Goal: Task Accomplishment & Management: Use online tool/utility

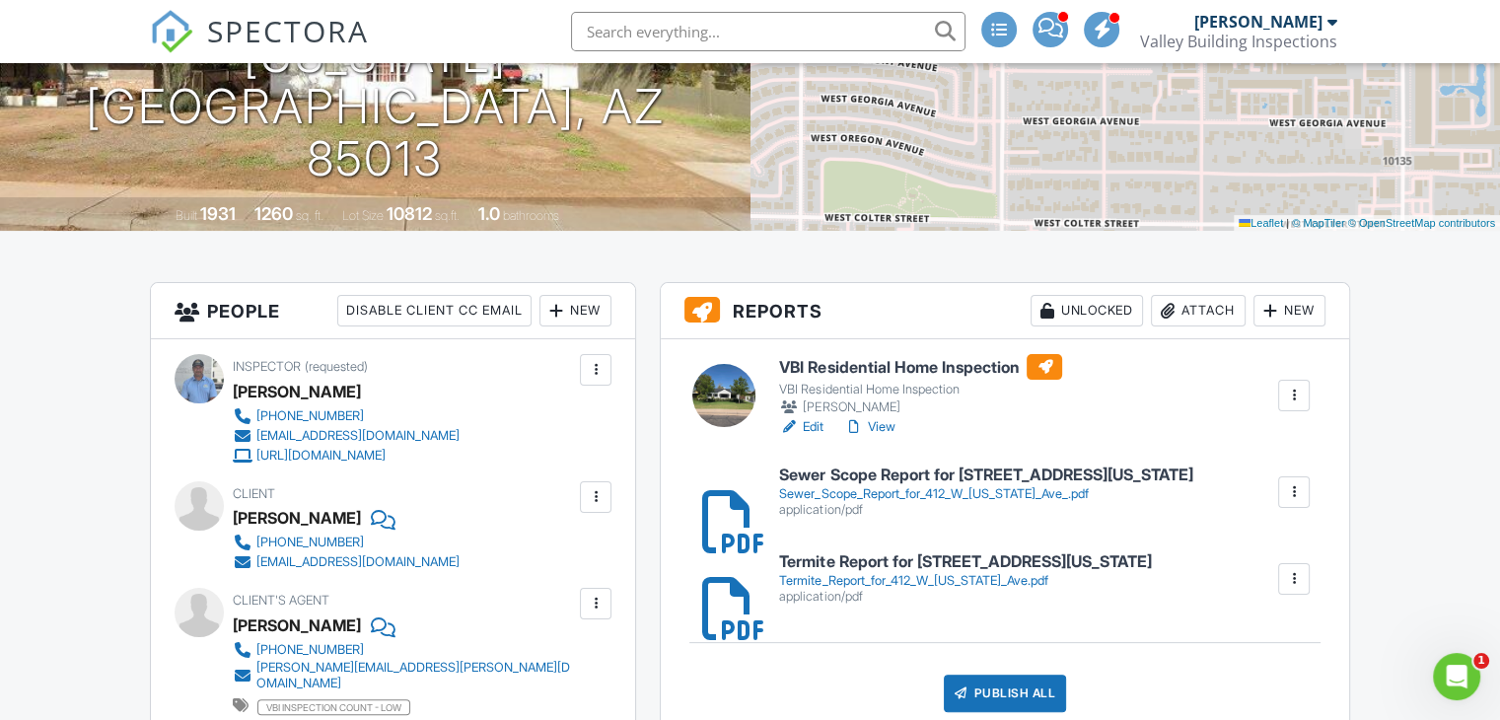
click at [881, 428] on link "View" at bounding box center [868, 427] width 51 height 20
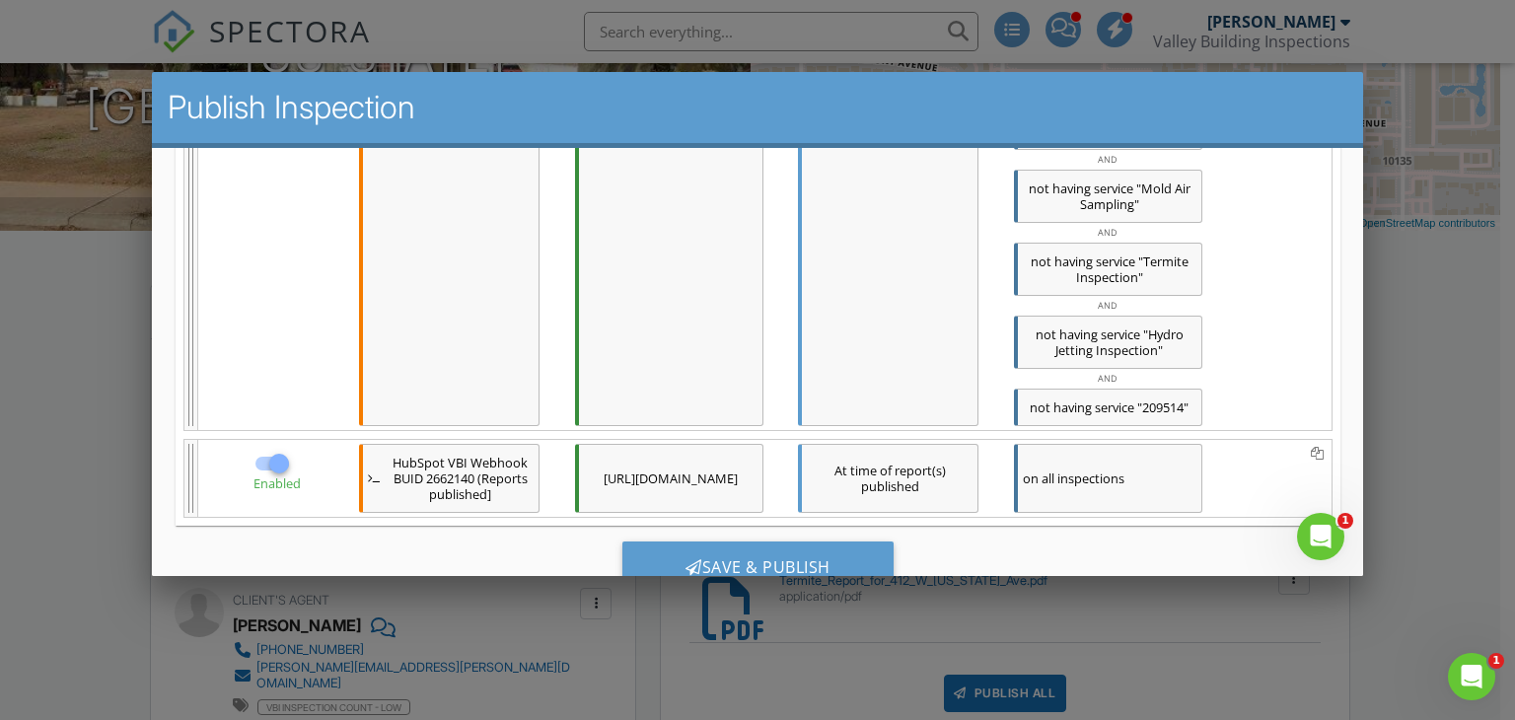
scroll to position [3193, 0]
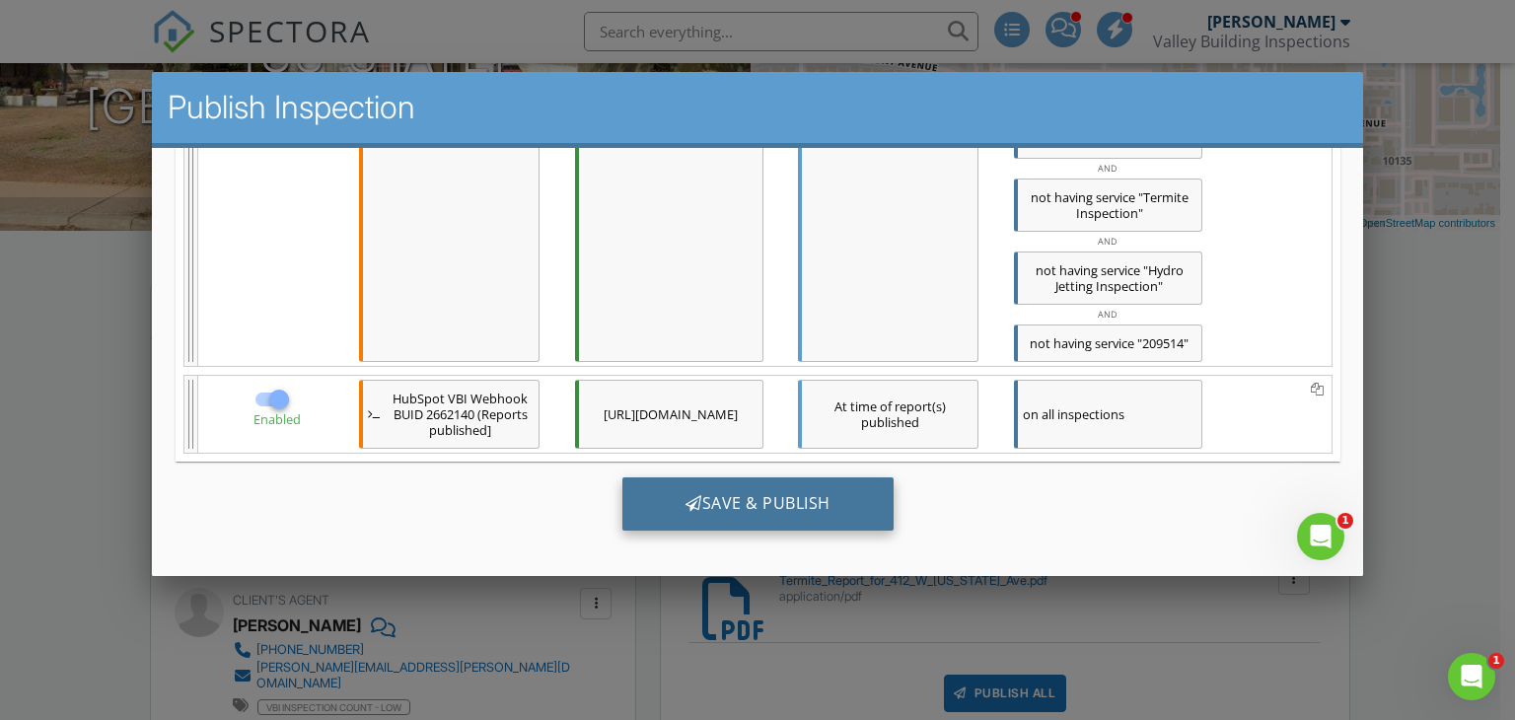
click at [775, 511] on div "Save & Publish" at bounding box center [756, 503] width 271 height 53
